Goal: Information Seeking & Learning: Learn about a topic

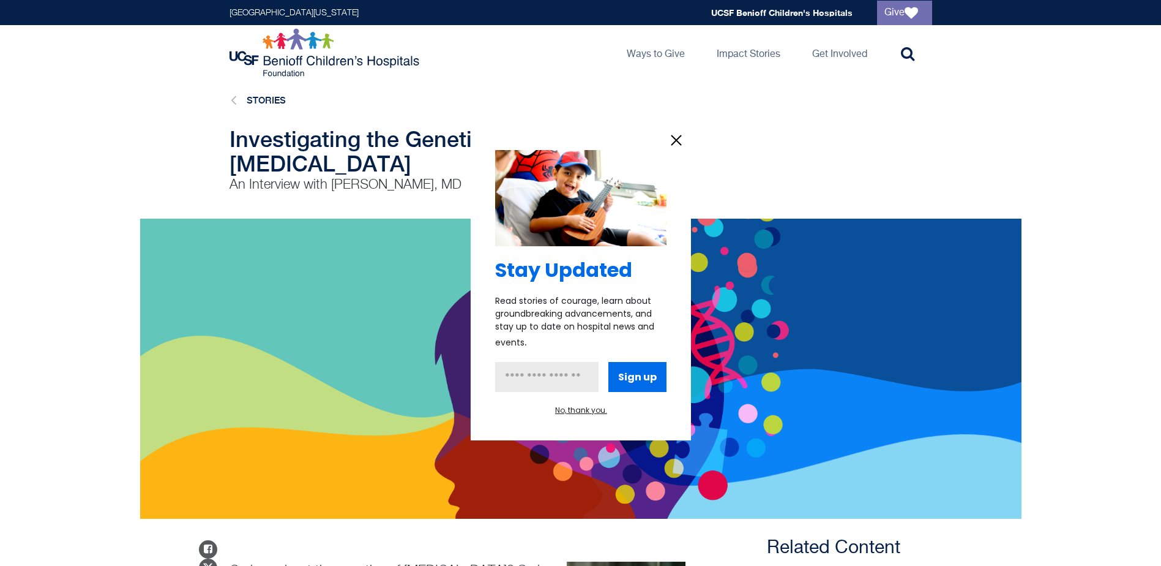
click at [663, 135] on div "Stay Updated Read stories of courage, learn about groundbreaking advancements, …" at bounding box center [581, 282] width 220 height 315
click at [684, 147] on icon "information" at bounding box center [676, 140] width 18 height 18
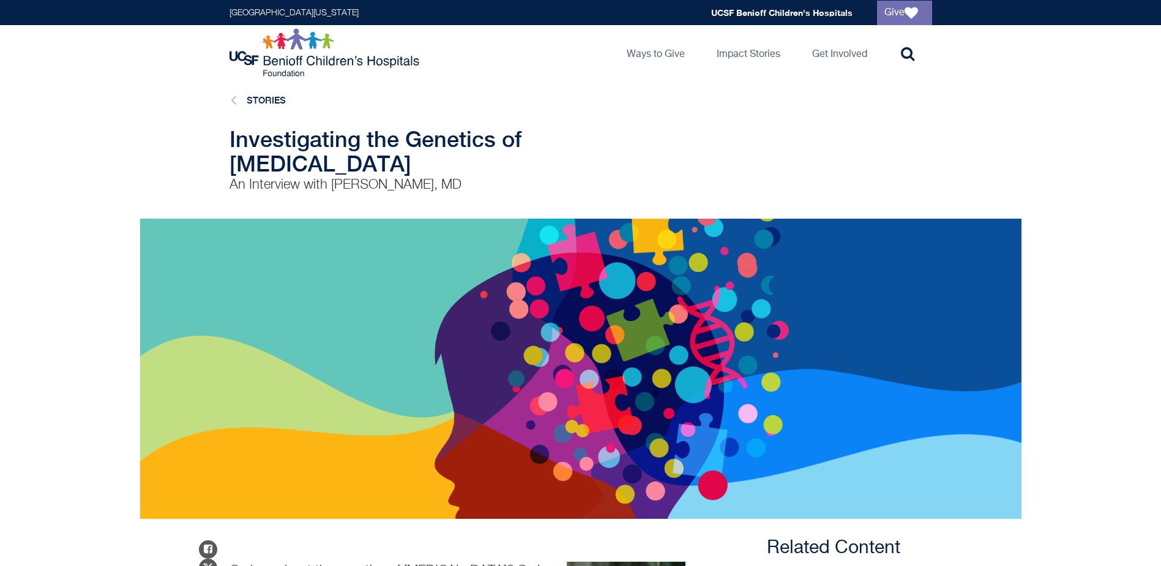
click at [675, 138] on div "Stay Updated Read stories of courage, learn about groundbreaking advancements, …" at bounding box center [581, 252] width 220 height 315
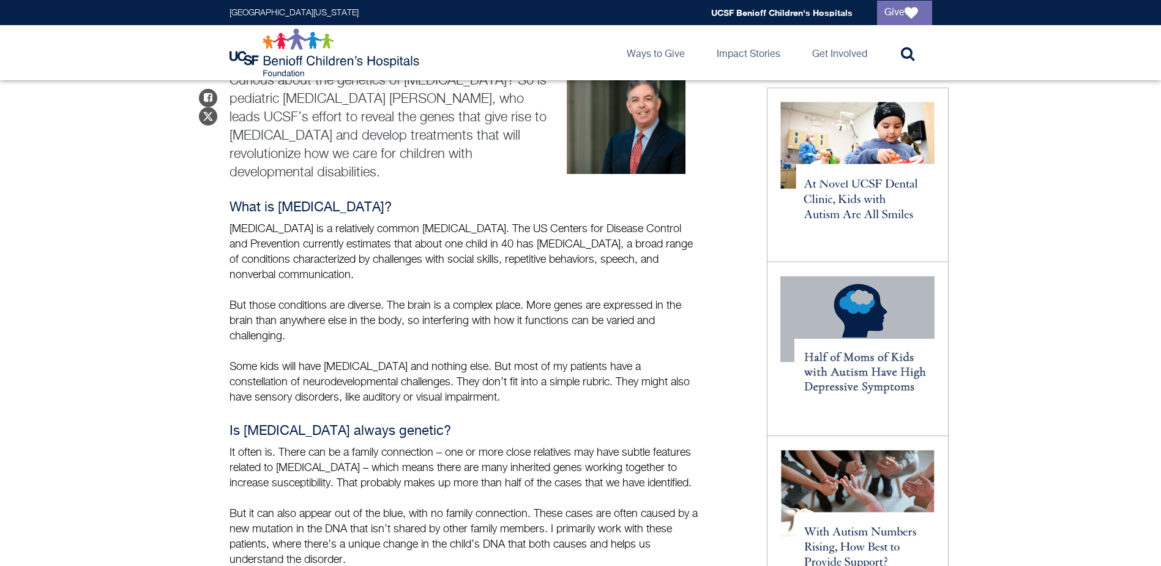
scroll to position [551, 0]
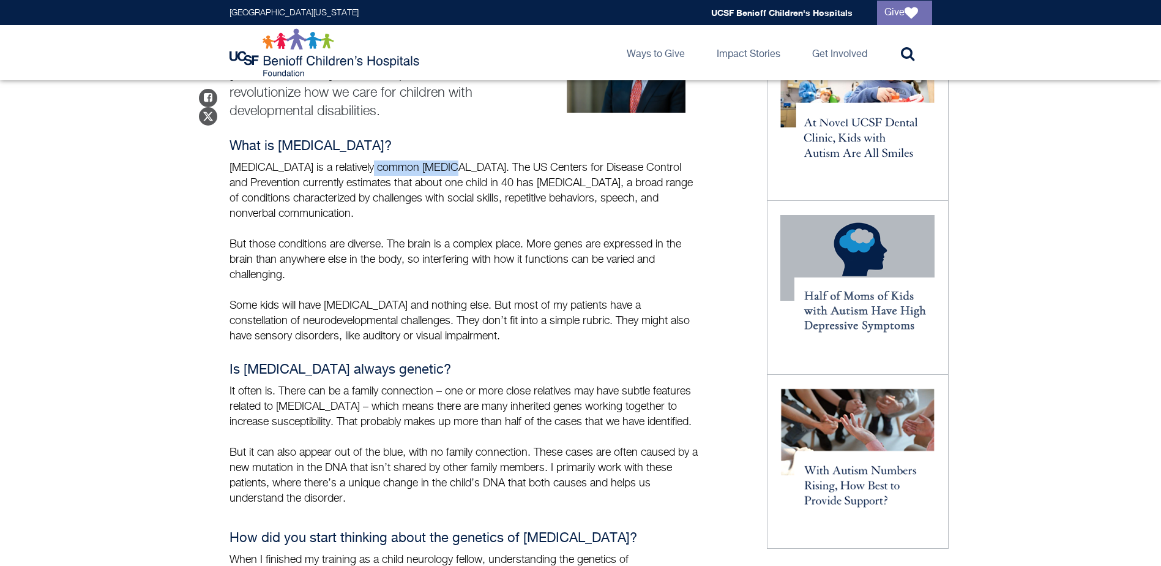
drag, startPoint x: 373, startPoint y: 139, endPoint x: 441, endPoint y: 140, distance: 68.0
click at [441, 160] on p "[MEDICAL_DATA] is a relatively common [MEDICAL_DATA]. The US Centers for Diseas…" at bounding box center [465, 190] width 471 height 61
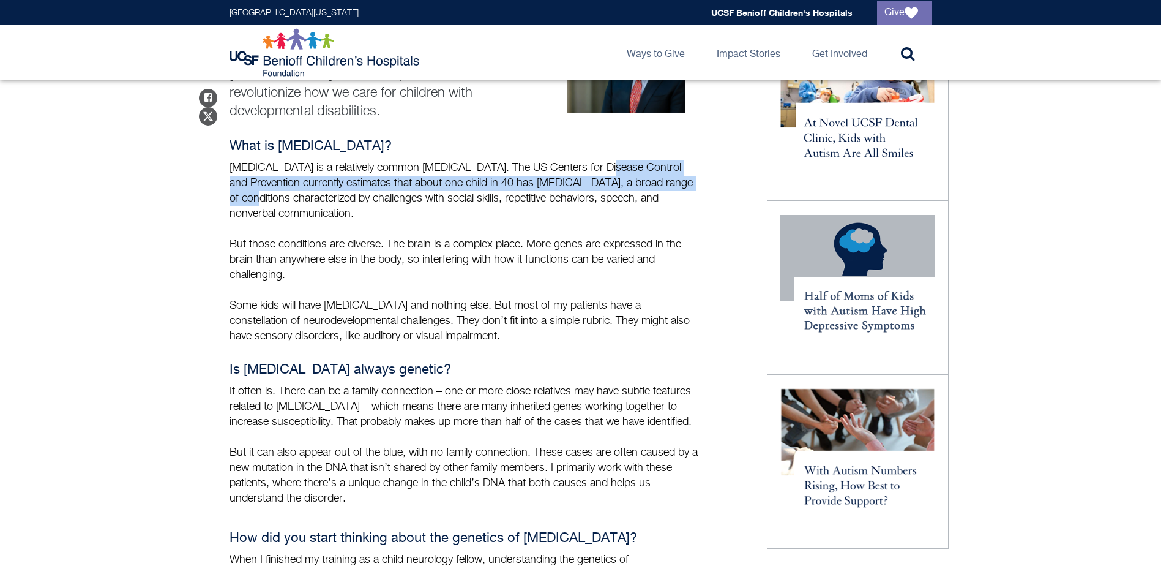
drag, startPoint x: 594, startPoint y: 138, endPoint x: 689, endPoint y: 151, distance: 95.8
click at [689, 160] on p "[MEDICAL_DATA] is a relatively common [MEDICAL_DATA]. The US Centers for Diseas…" at bounding box center [465, 190] width 471 height 61
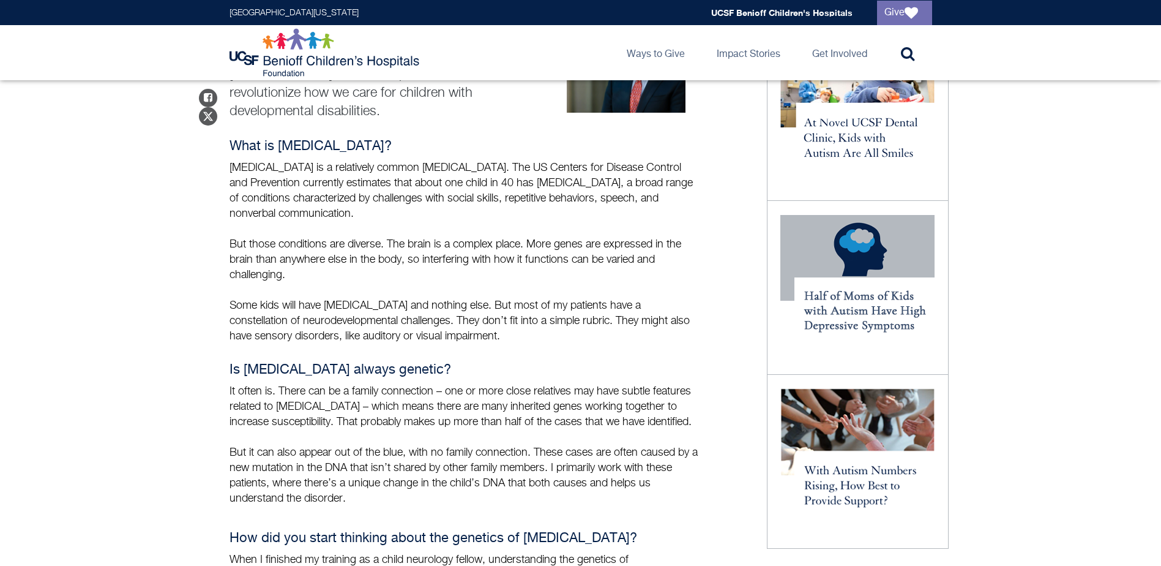
click at [607, 139] on h4 "What is [MEDICAL_DATA]?" at bounding box center [465, 146] width 471 height 15
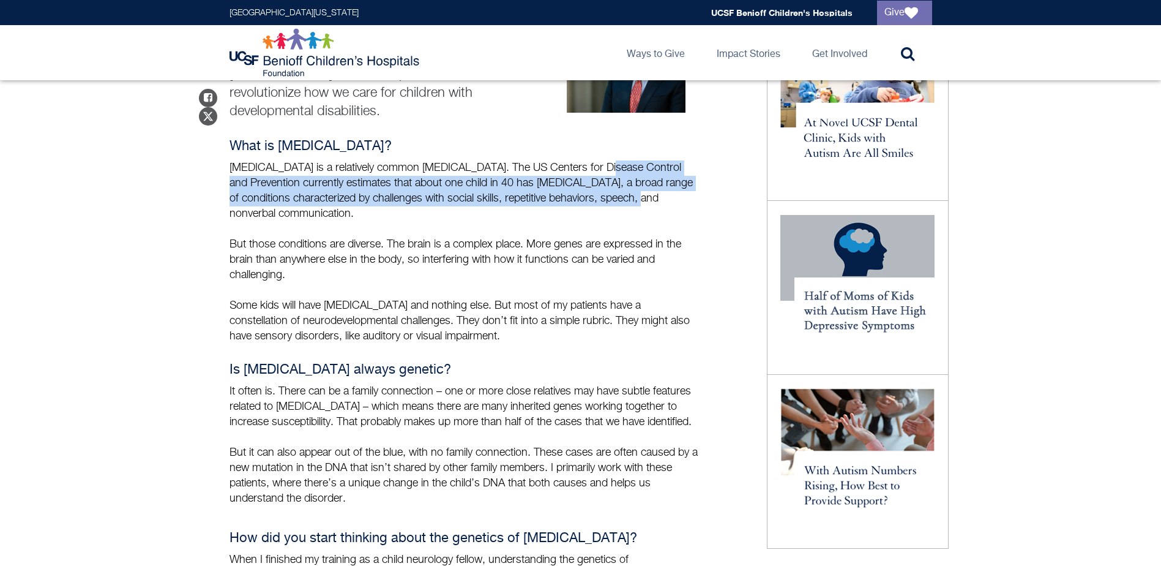
drag, startPoint x: 590, startPoint y: 143, endPoint x: 620, endPoint y: 172, distance: 42.0
click at [620, 172] on p "[MEDICAL_DATA] is a relatively common [MEDICAL_DATA]. The US Centers for Diseas…" at bounding box center [465, 190] width 471 height 61
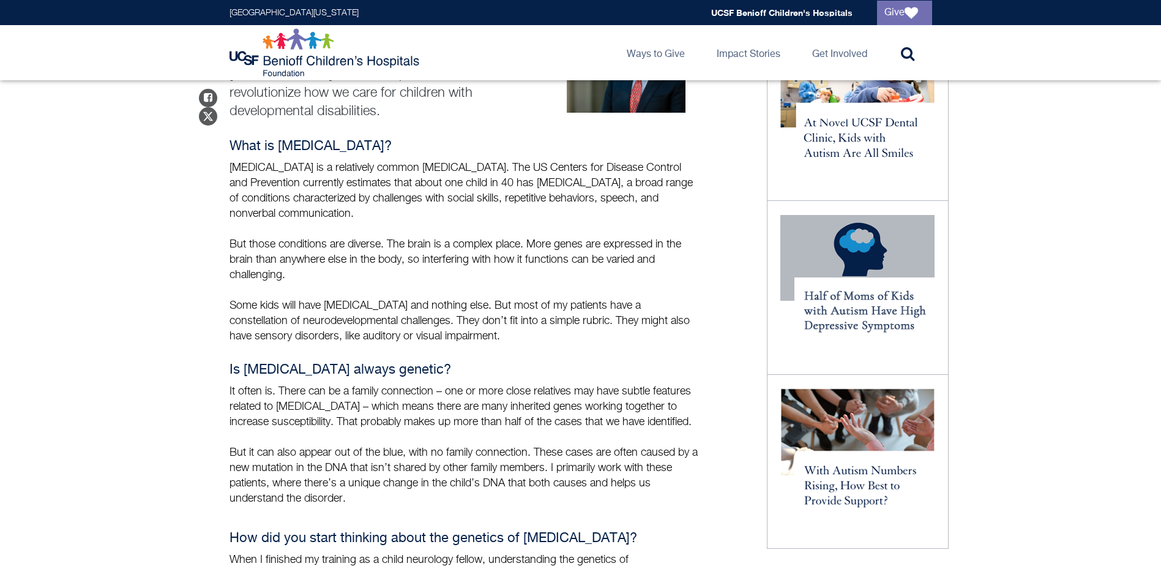
click at [545, 190] on p "[MEDICAL_DATA] is a relatively common [MEDICAL_DATA]. The US Centers for Diseas…" at bounding box center [465, 190] width 471 height 61
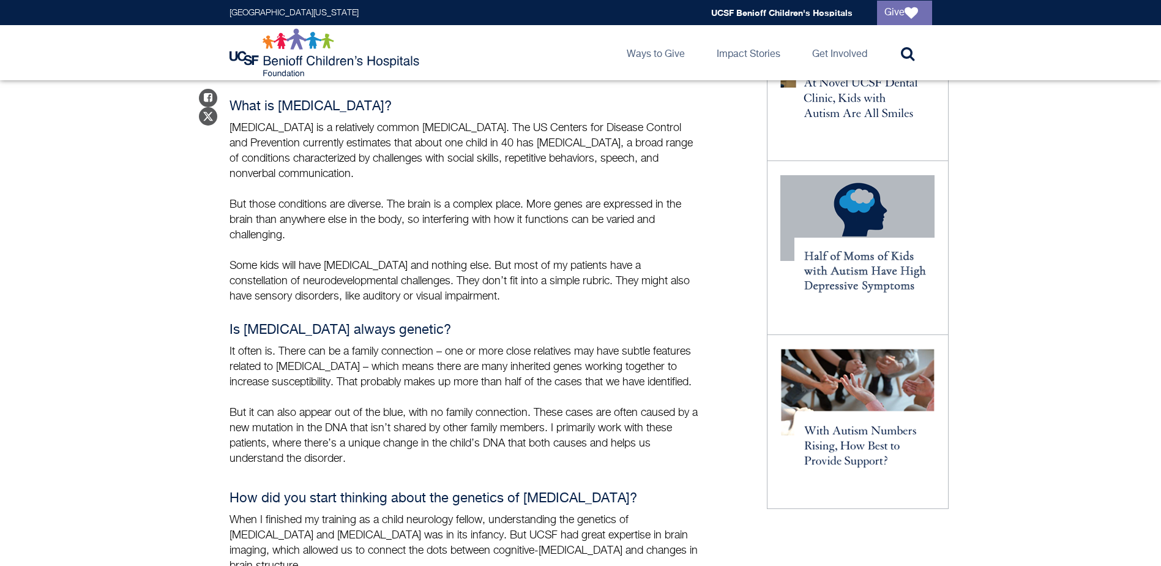
scroll to position [612, 0]
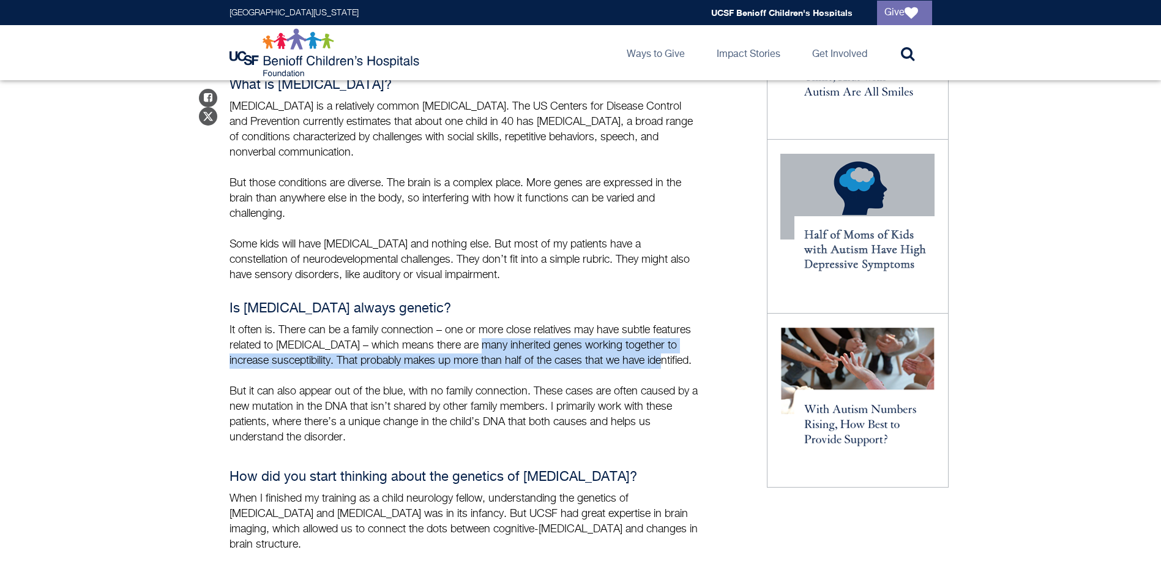
drag, startPoint x: 476, startPoint y: 322, endPoint x: 680, endPoint y: 339, distance: 203.9
click at [680, 339] on p "It often is. There can be a family connection – one or more close relatives may…" at bounding box center [465, 346] width 471 height 46
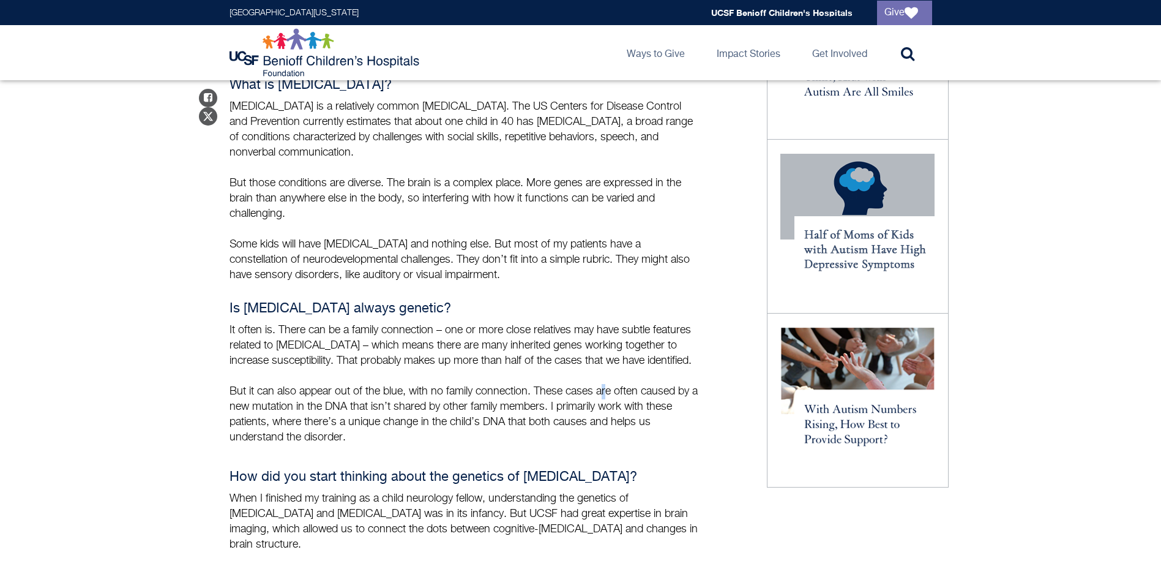
click at [607, 344] on div "Is [MEDICAL_DATA] always genetic? It often is. There can be a family connection…" at bounding box center [465, 480] width 471 height 358
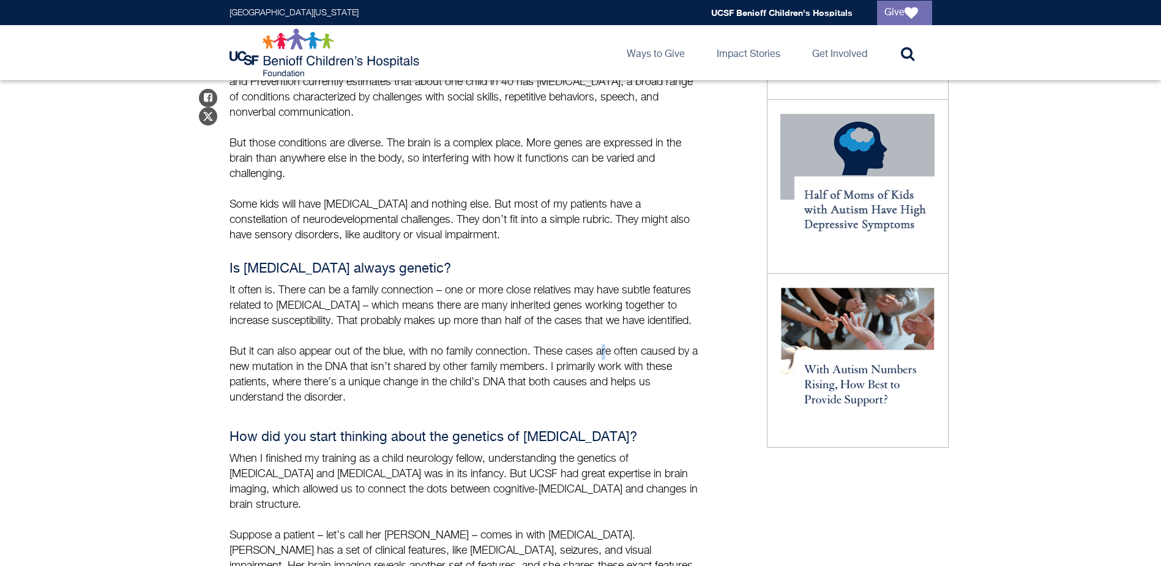
scroll to position [673, 0]
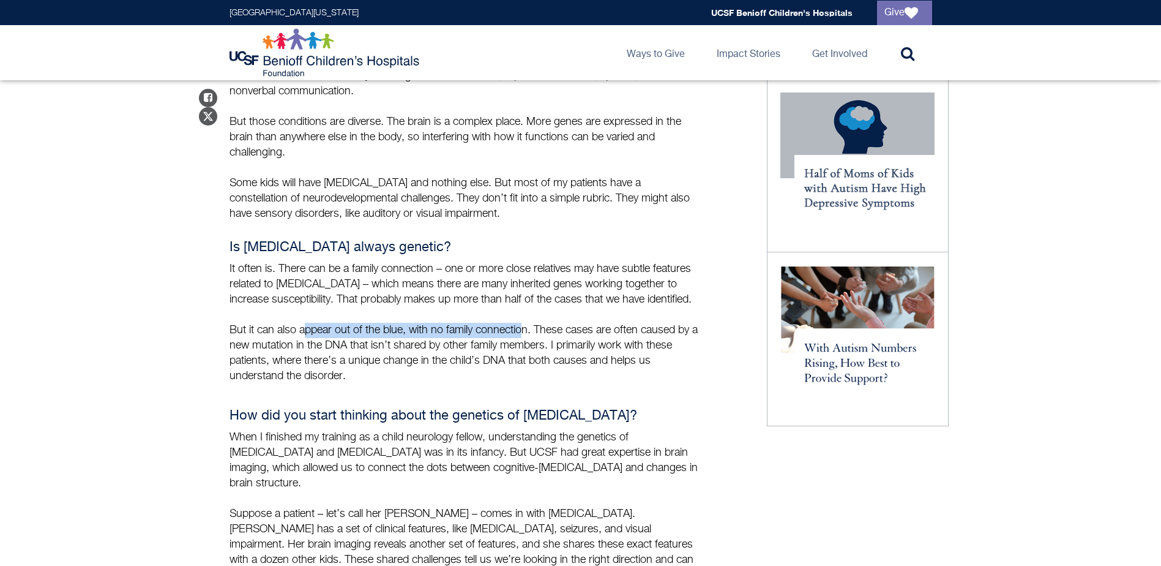
drag, startPoint x: 305, startPoint y: 304, endPoint x: 527, endPoint y: 299, distance: 222.3
click at [527, 323] on p "But it can also appear out of the blue, with no family connection. These cases …" at bounding box center [465, 353] width 471 height 61
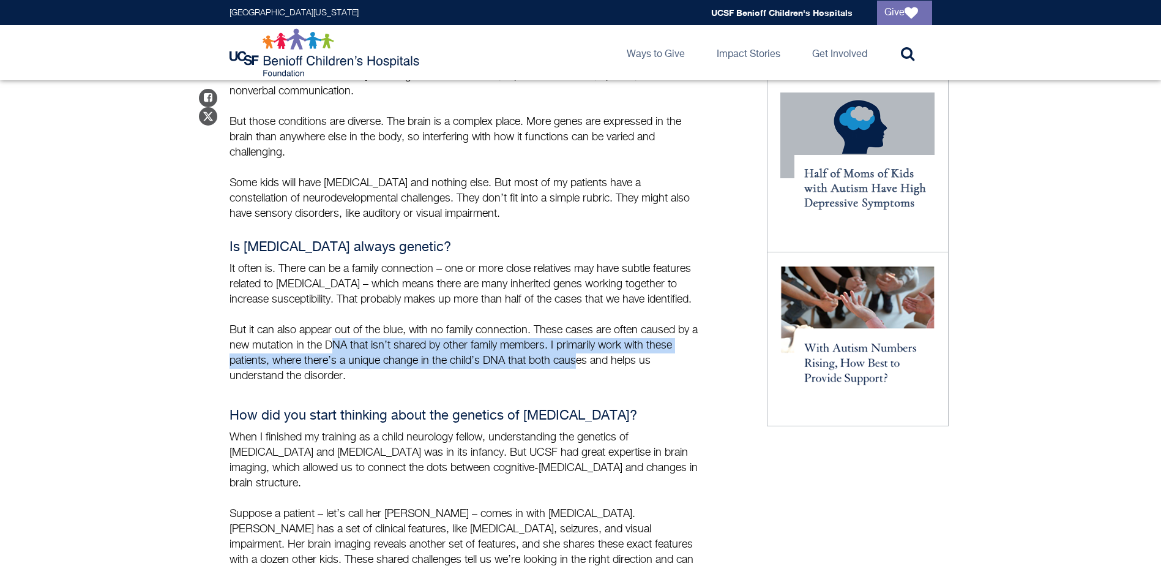
drag, startPoint x: 339, startPoint y: 323, endPoint x: 581, endPoint y: 333, distance: 242.0
click at [581, 333] on p "But it can also appear out of the blue, with no family connection. These cases …" at bounding box center [465, 353] width 471 height 61
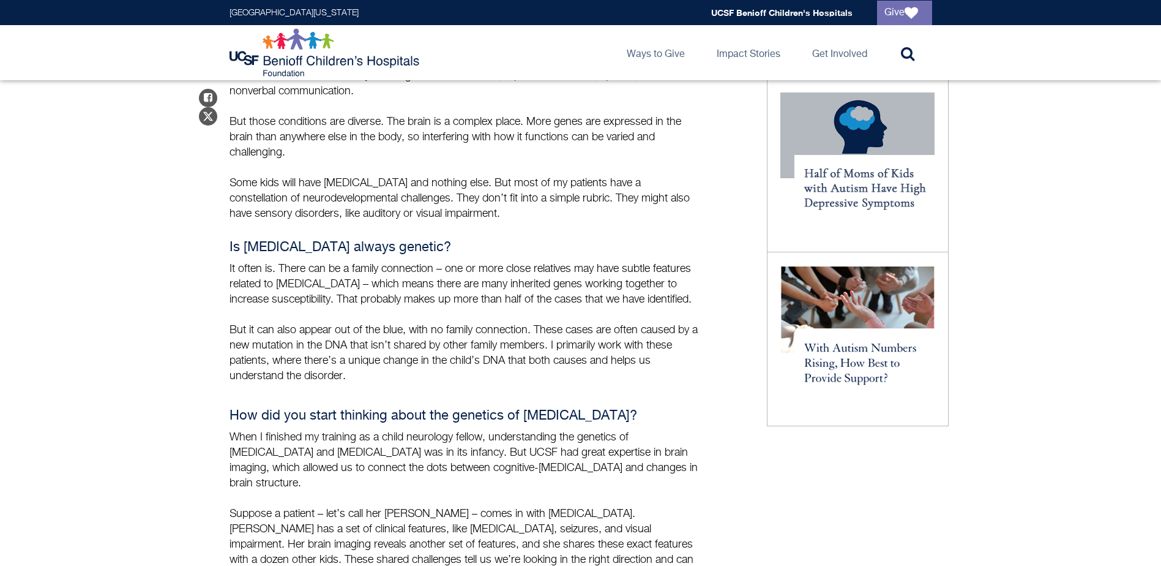
drag, startPoint x: 581, startPoint y: 333, endPoint x: 667, endPoint y: 357, distance: 89.0
click at [667, 357] on div "Is [MEDICAL_DATA] always genetic? It often is. There can be a family connection…" at bounding box center [465, 419] width 471 height 358
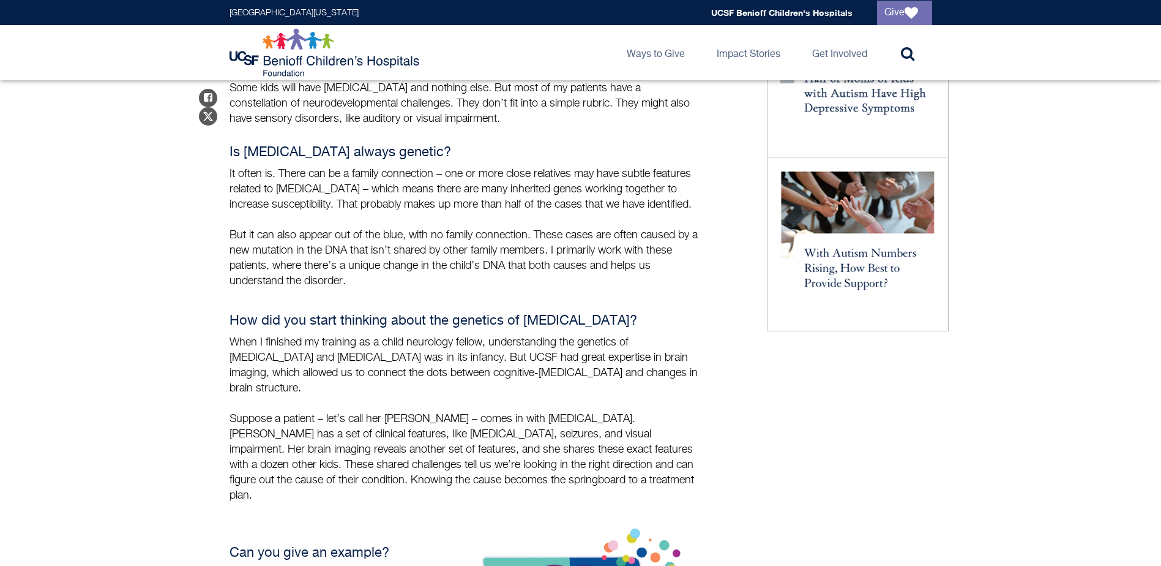
scroll to position [796, 0]
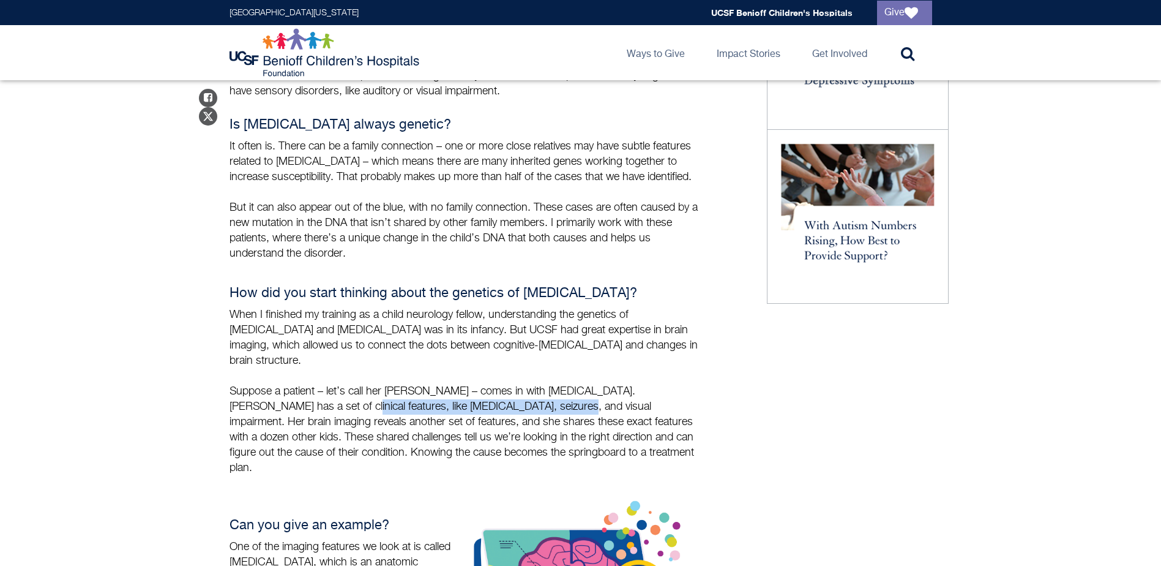
drag, startPoint x: 279, startPoint y: 381, endPoint x: 492, endPoint y: 381, distance: 213.6
click at [492, 384] on p "Suppose a patient – let’s call her [PERSON_NAME] – comes in with [MEDICAL_DATA]…" at bounding box center [465, 430] width 471 height 92
click at [852, 429] on div "Share on Facebook Share on Twitter Curious about the genetics of [MEDICAL_DATA]…" at bounding box center [581, 533] width 703 height 1620
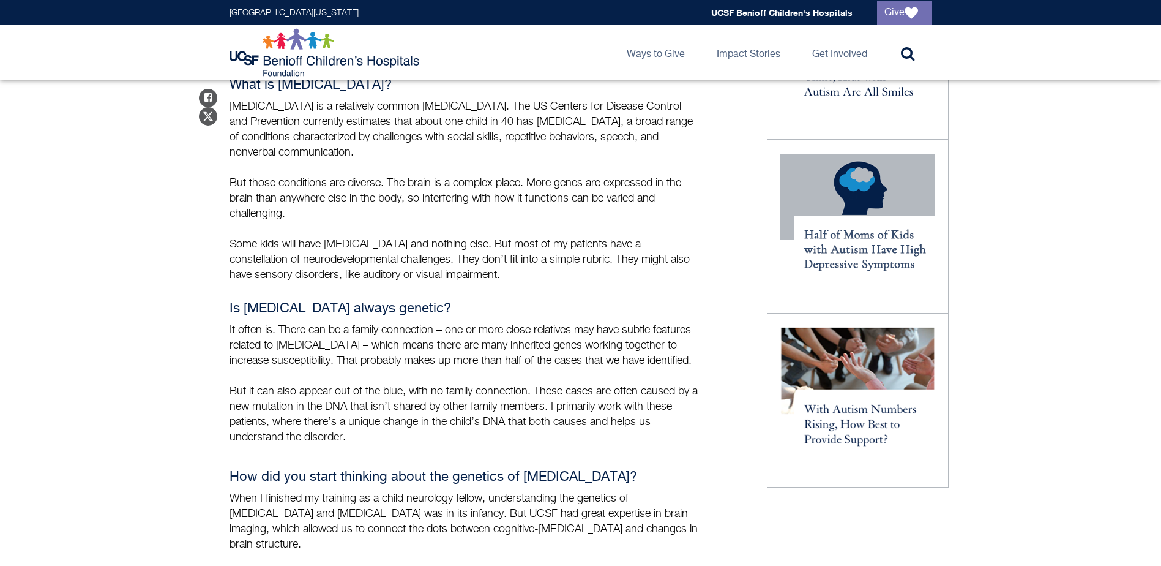
scroll to position [551, 0]
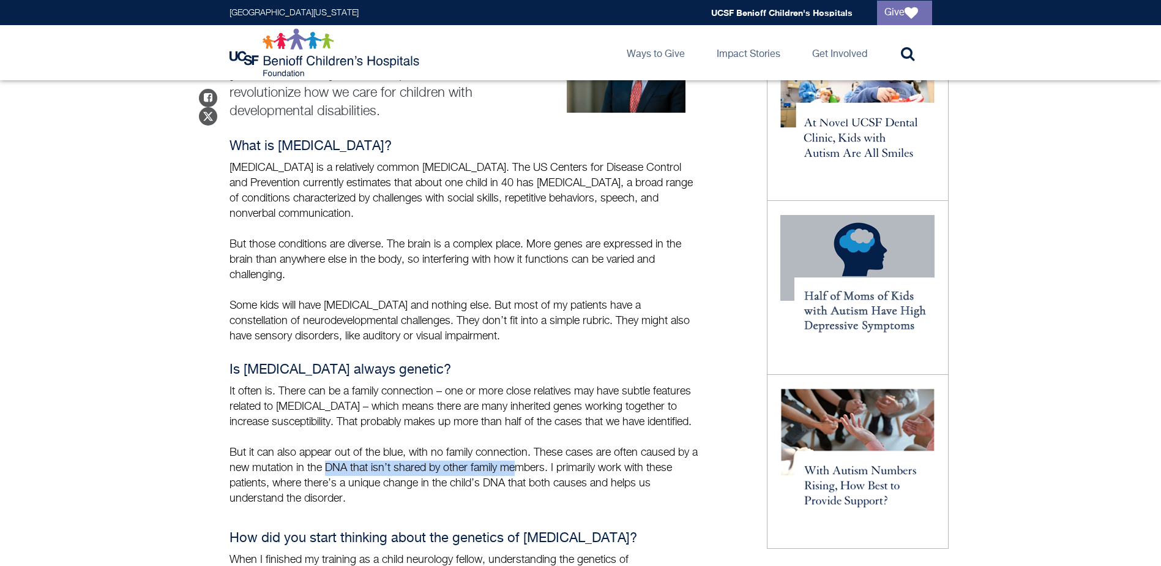
drag, startPoint x: 335, startPoint y: 439, endPoint x: 524, endPoint y: 447, distance: 188.7
click at [524, 447] on p "But it can also appear out of the blue, with no family connection. These cases …" at bounding box center [465, 475] width 471 height 61
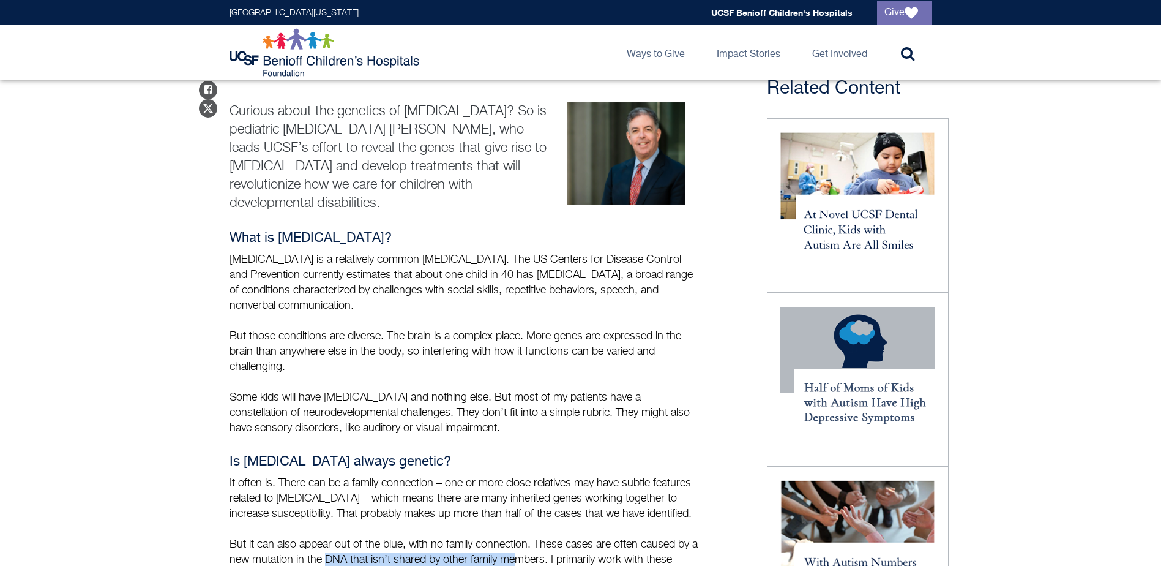
scroll to position [429, 0]
